Goal: Information Seeking & Learning: Learn about a topic

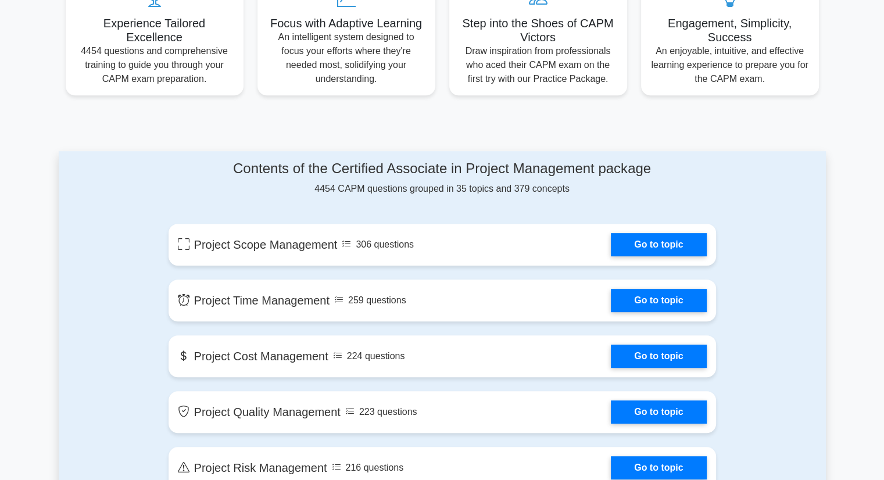
scroll to position [581, 0]
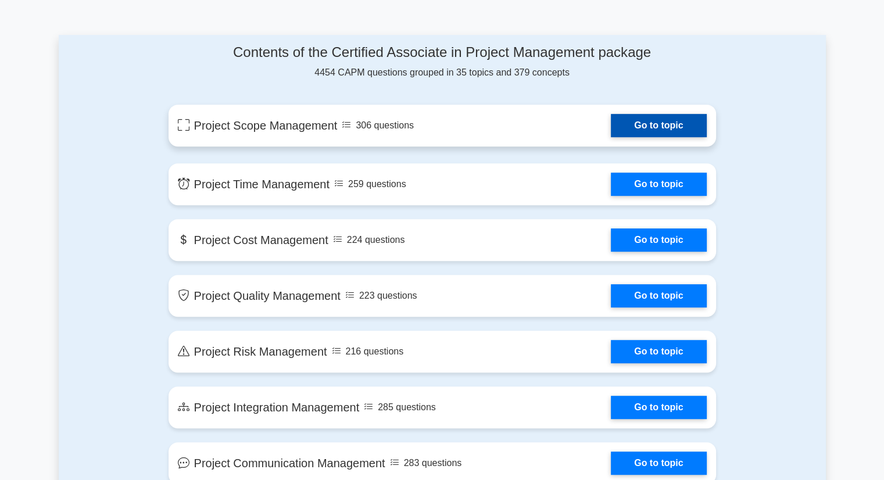
click at [627, 132] on link "Go to topic" at bounding box center [658, 125] width 95 height 23
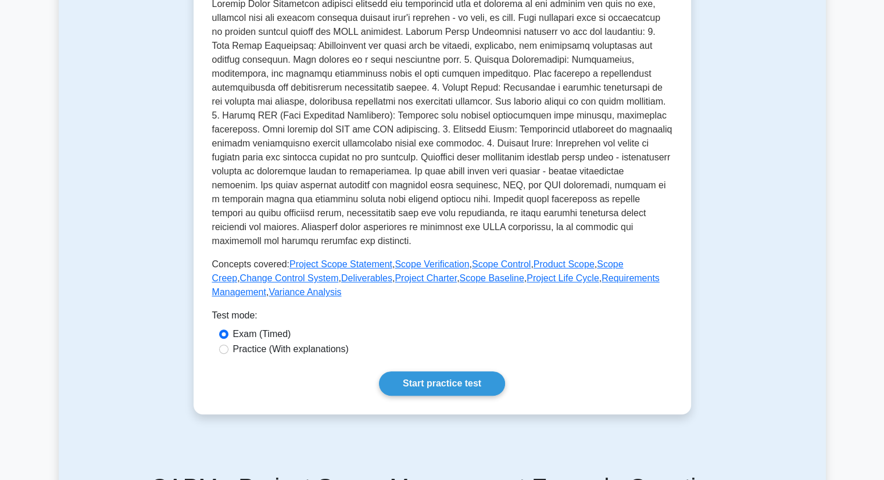
scroll to position [407, 0]
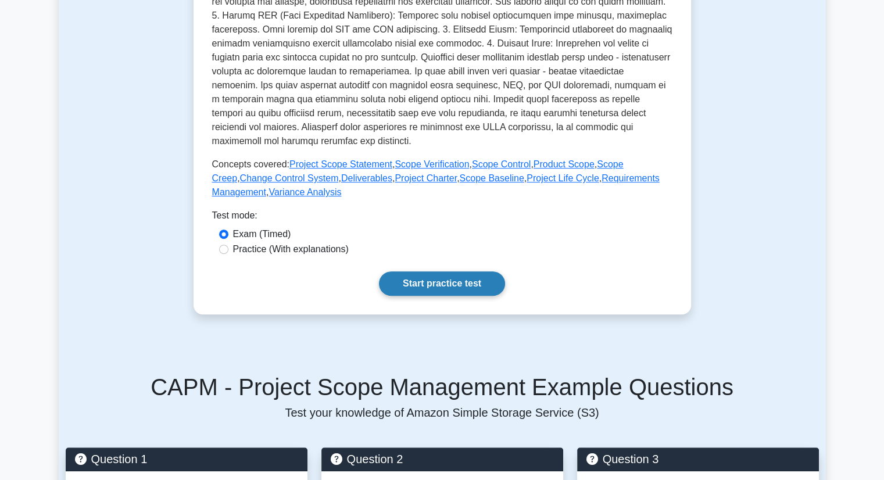
click at [444, 283] on link "Start practice test" at bounding box center [442, 283] width 126 height 24
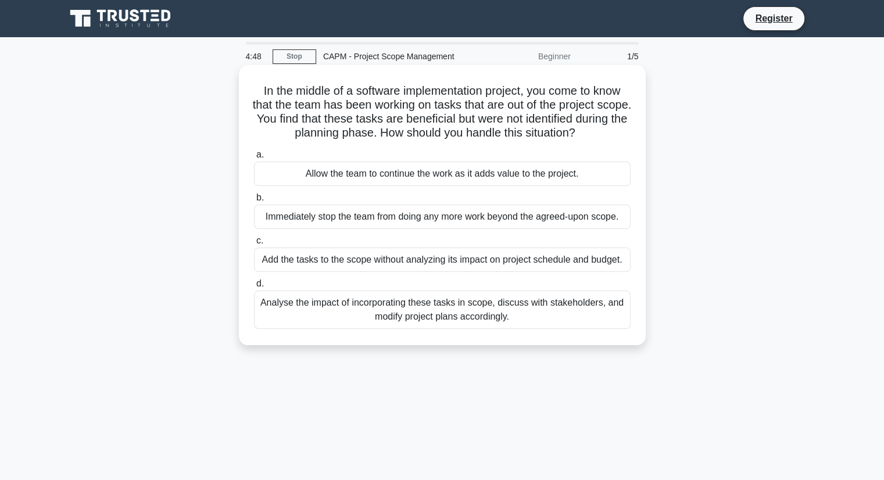
click at [389, 312] on div "Analyse the impact of incorporating these tasks in scope, discuss with stakehol…" at bounding box center [442, 309] width 376 height 38
click at [254, 288] on input "d. Analyse the impact of incorporating these tasks in scope, discuss with stake…" at bounding box center [254, 284] width 0 height 8
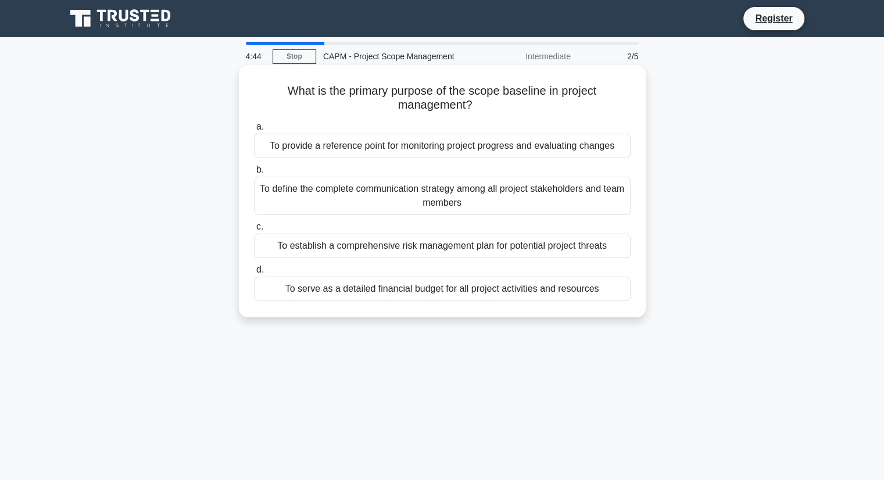
click at [376, 196] on div "To define the complete communication strategy among all project stakeholders an…" at bounding box center [442, 196] width 376 height 38
click at [254, 174] on input "b. To define the complete communication strategy among all project stakeholders…" at bounding box center [254, 170] width 0 height 8
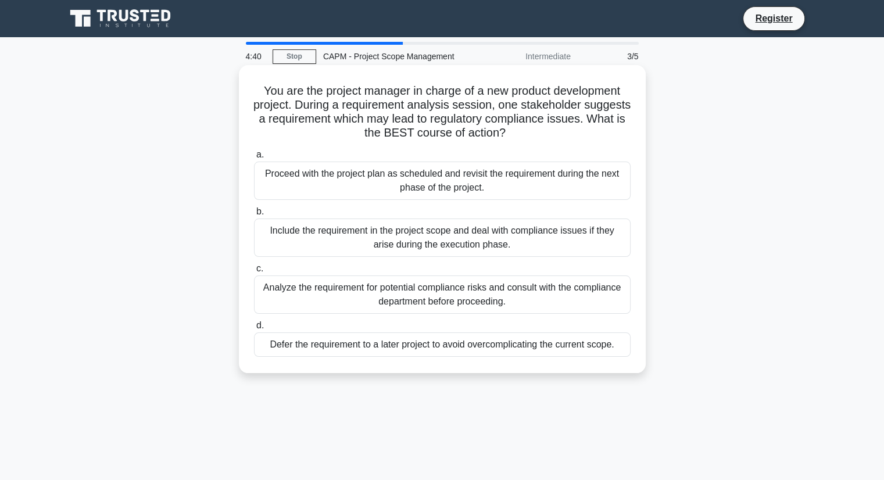
click at [413, 196] on div "Proceed with the project plan as scheduled and revisit the requirement during t…" at bounding box center [442, 180] width 376 height 38
click at [426, 245] on div "Include the requirement in the project scope and deal with compliance issues if…" at bounding box center [442, 237] width 376 height 38
click at [254, 216] on input "b. Include the requirement in the project scope and deal with compliance issues…" at bounding box center [254, 212] width 0 height 8
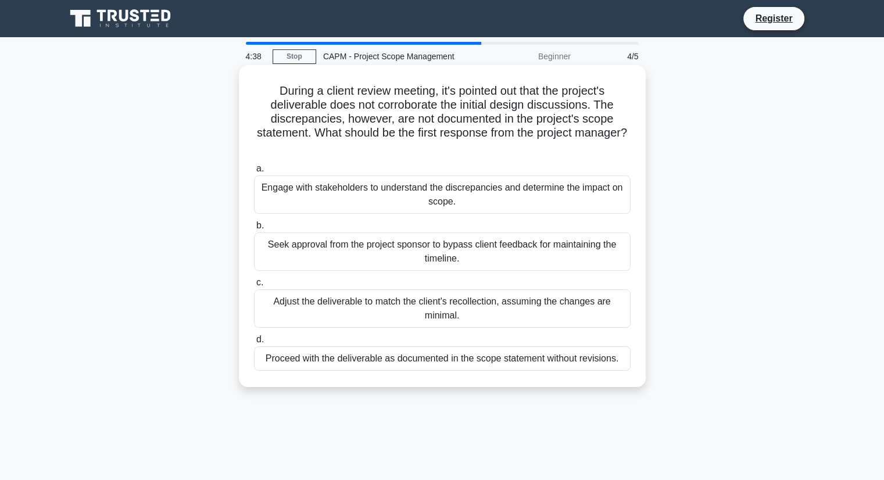
click at [378, 203] on div "Engage with stakeholders to understand the discrepancies and determine the impa…" at bounding box center [442, 194] width 376 height 38
click at [254, 173] on input "a. Engage with stakeholders to understand the discrepancies and determine the i…" at bounding box center [254, 169] width 0 height 8
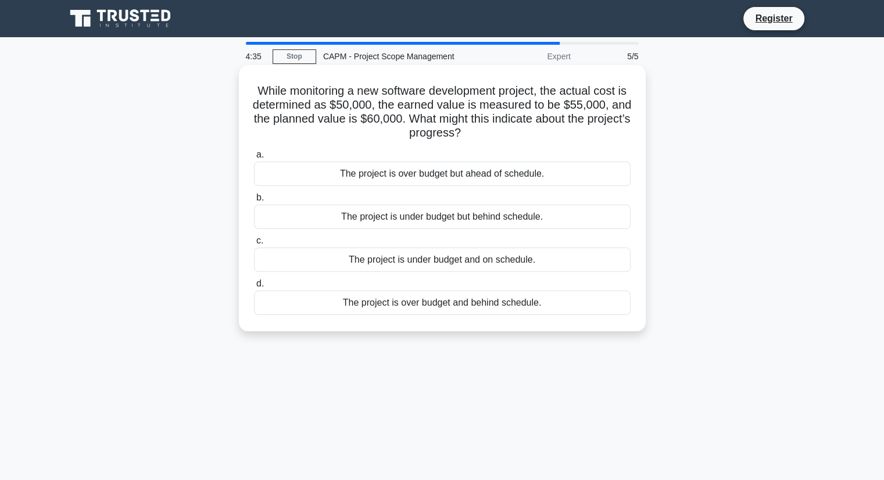
click at [400, 219] on div "The project is under budget but behind schedule." at bounding box center [442, 216] width 376 height 24
click at [254, 202] on input "b. The project is under budget but behind schedule." at bounding box center [254, 198] width 0 height 8
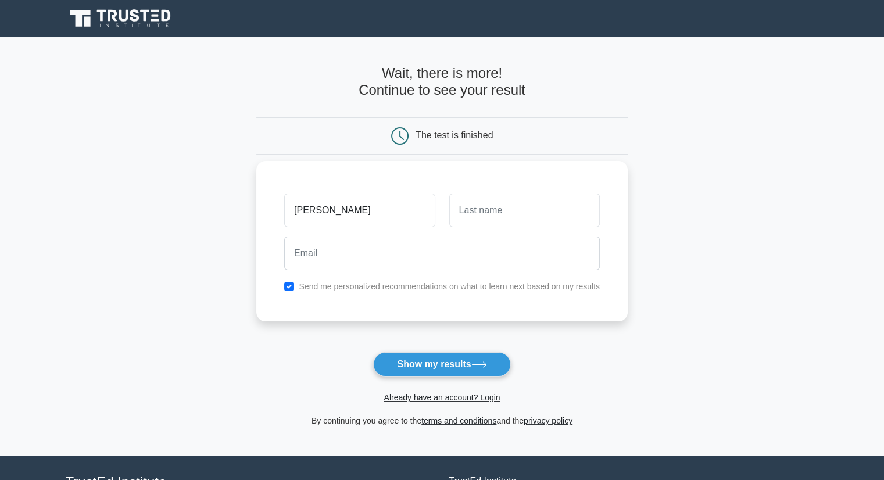
type input "omar"
click at [497, 205] on input "text" at bounding box center [524, 210] width 150 height 34
type input "omar"
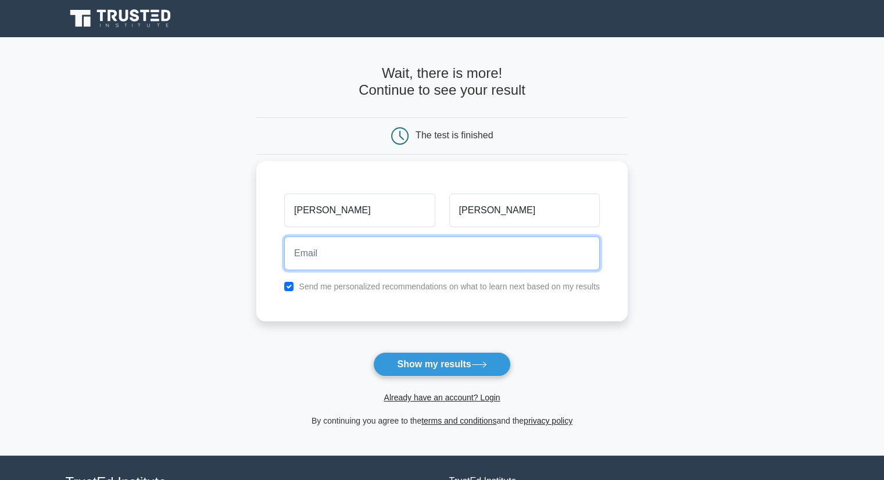
click at [445, 253] on input "email" at bounding box center [441, 253] width 315 height 34
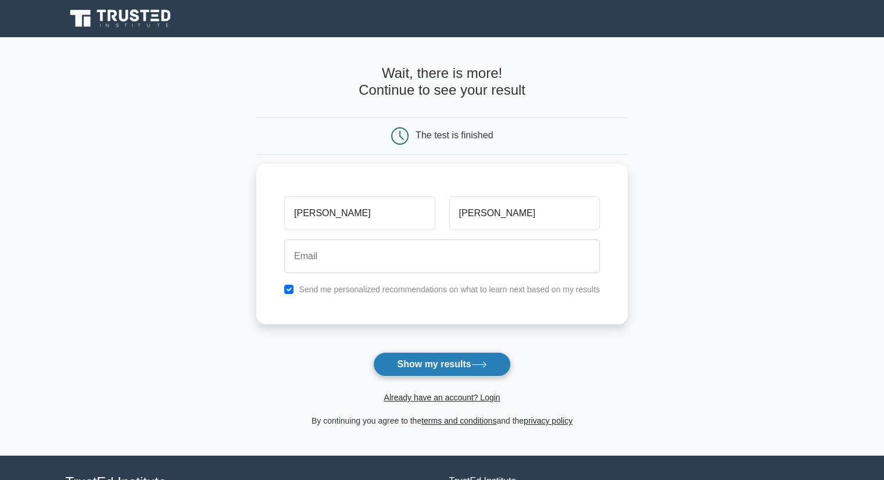
click at [473, 356] on button "Show my results" at bounding box center [441, 364] width 137 height 24
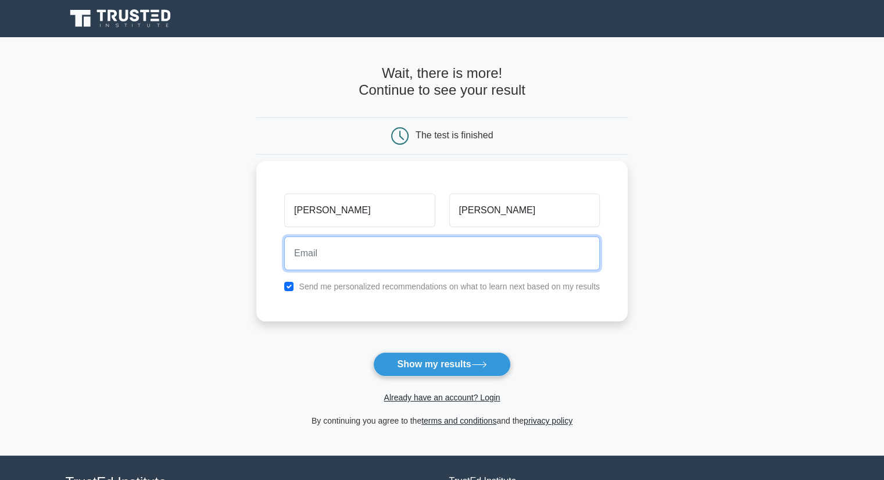
click at [375, 266] on input "email" at bounding box center [441, 253] width 315 height 34
click at [372, 237] on input "email" at bounding box center [441, 253] width 315 height 34
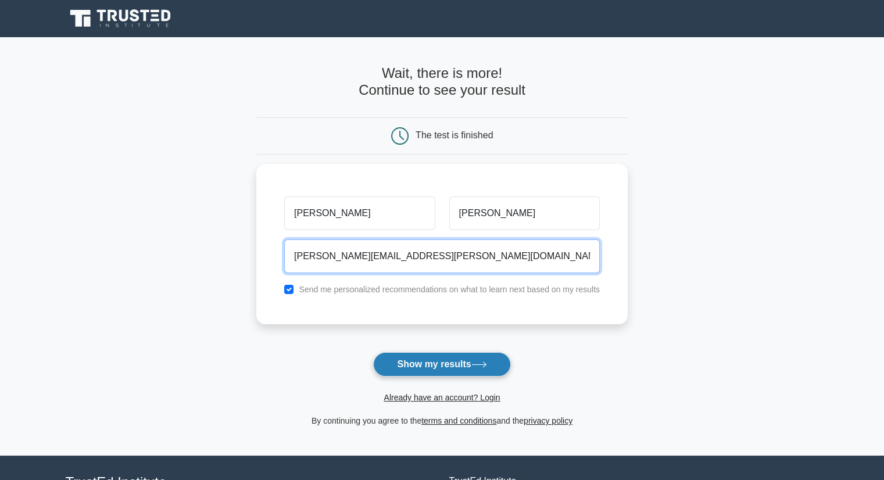
type input "omar.omar@inspirejo.com"
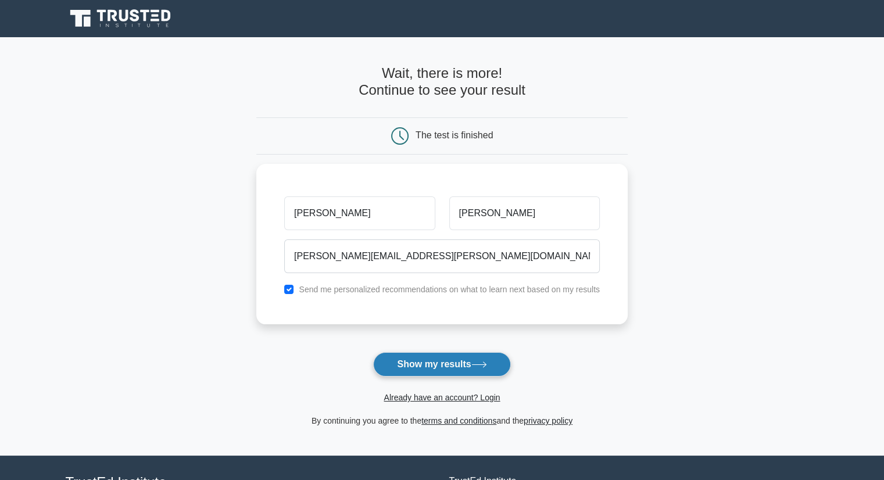
click at [398, 374] on button "Show my results" at bounding box center [441, 364] width 137 height 24
